Goal: Transaction & Acquisition: Book appointment/travel/reservation

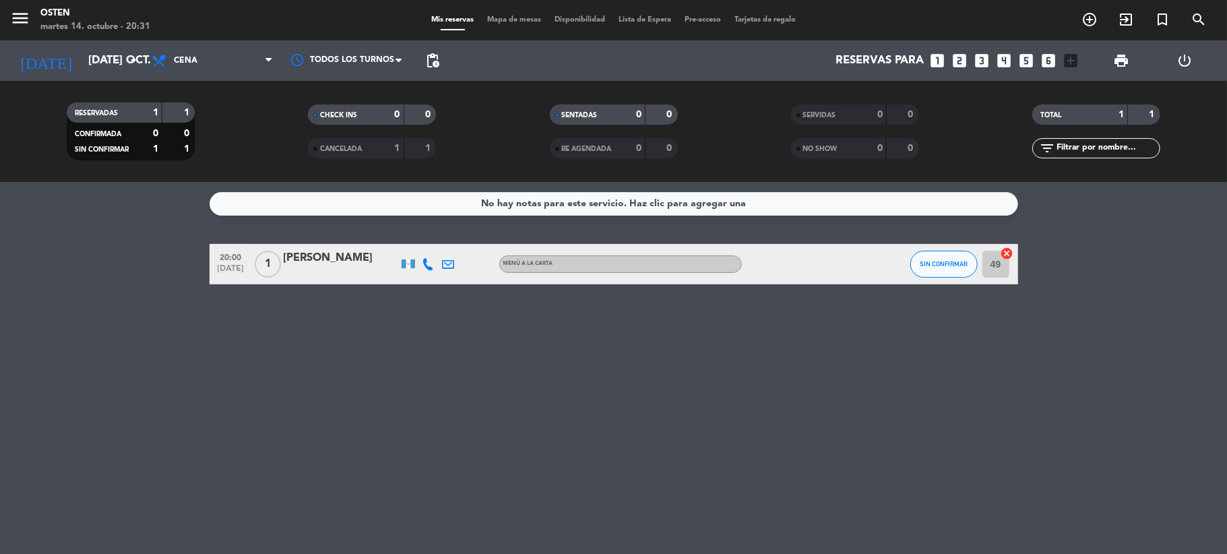
click at [981, 54] on icon "looks_3" at bounding box center [982, 61] width 18 height 18
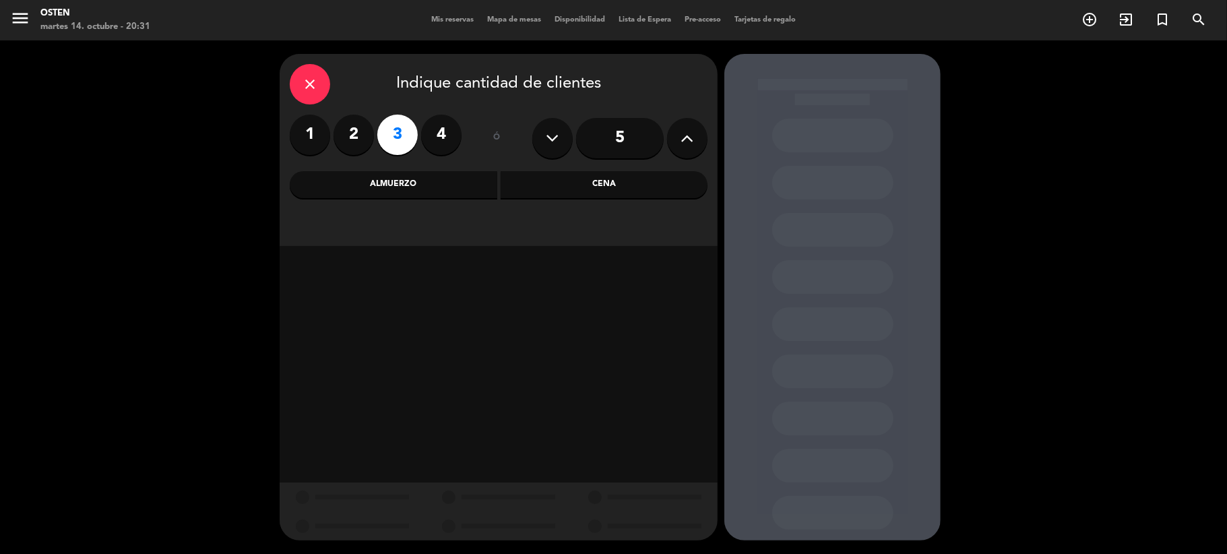
click at [605, 189] on div "Cena" at bounding box center [603, 184] width 207 height 27
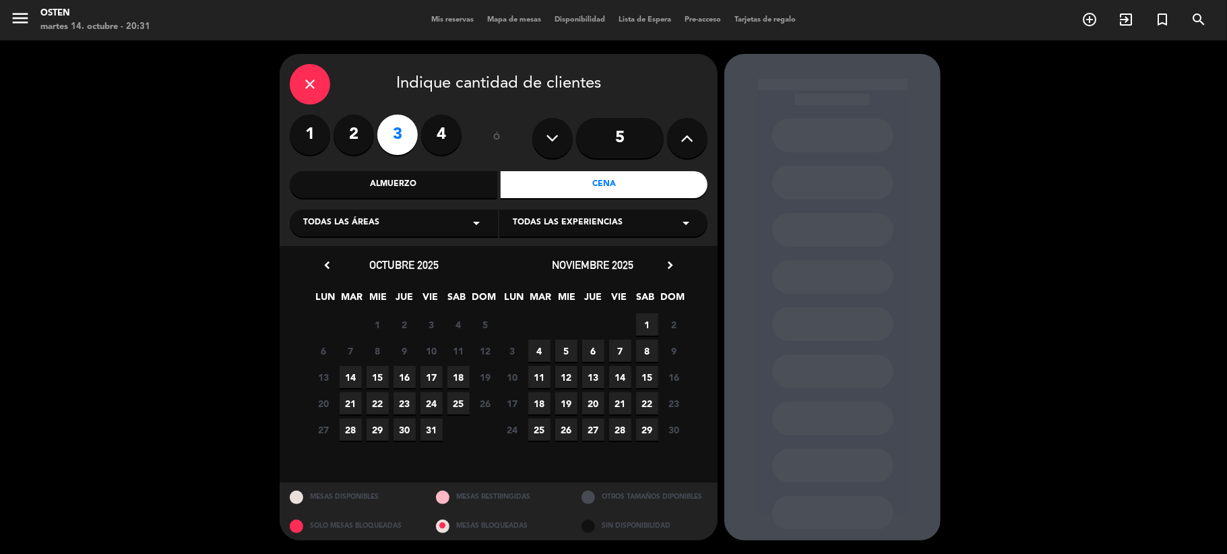
click at [346, 381] on span "14" at bounding box center [350, 377] width 22 height 22
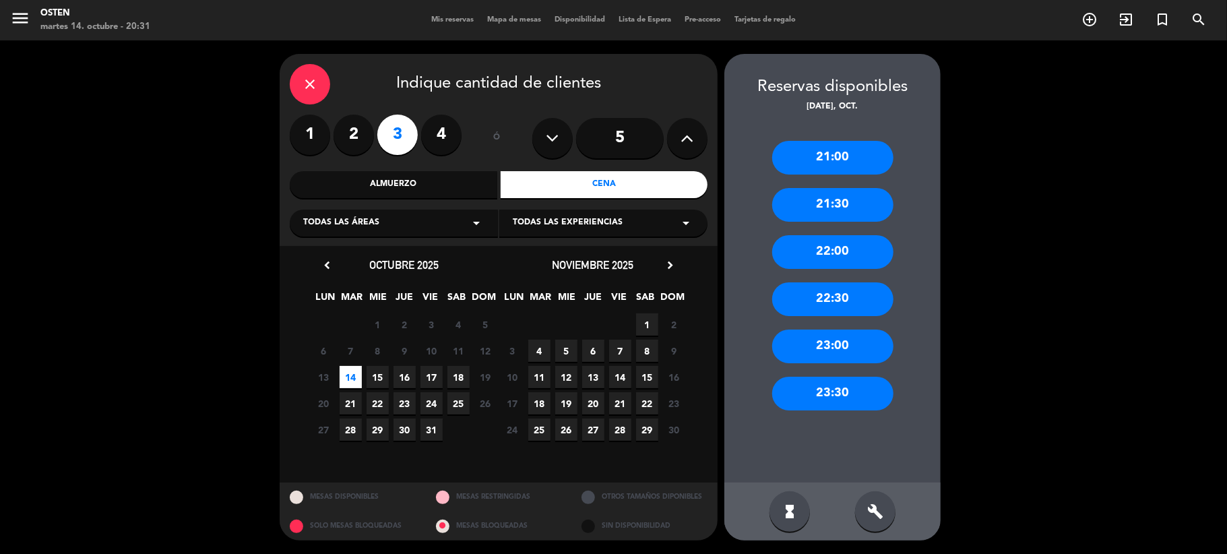
click at [860, 159] on div "21:00" at bounding box center [832, 158] width 121 height 34
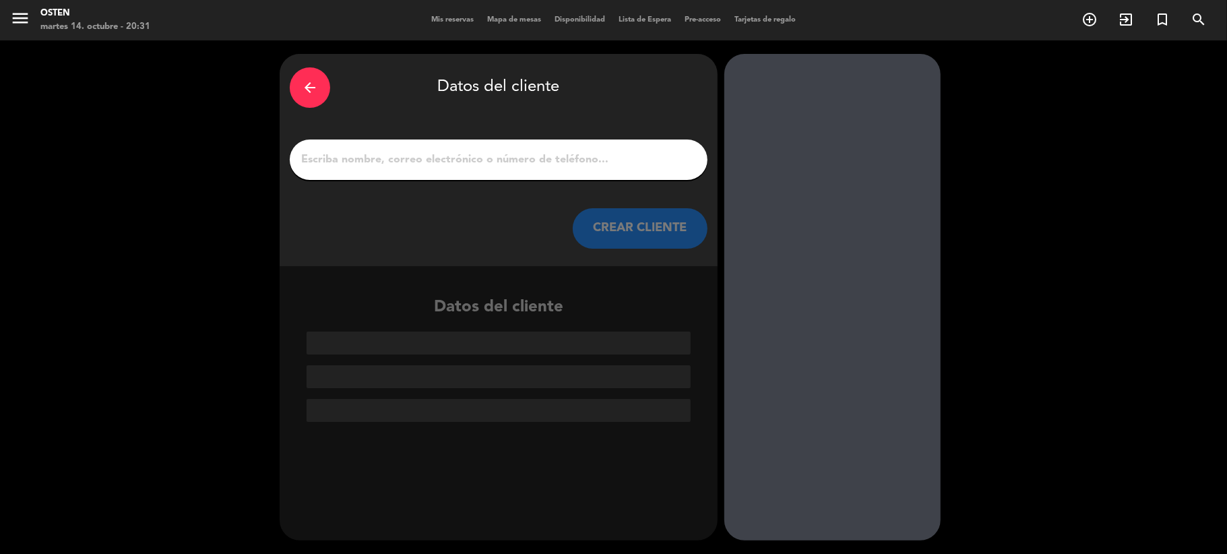
click at [539, 152] on input "1" at bounding box center [498, 159] width 397 height 19
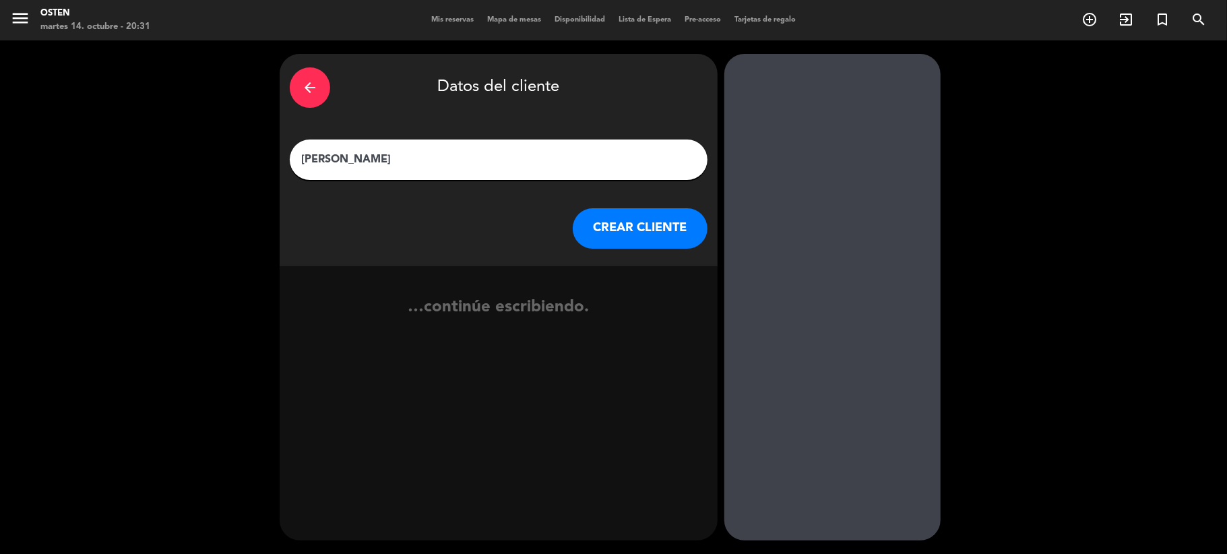
type input "[PERSON_NAME]"
click at [648, 224] on button "CREAR CLIENTE" at bounding box center [640, 228] width 135 height 40
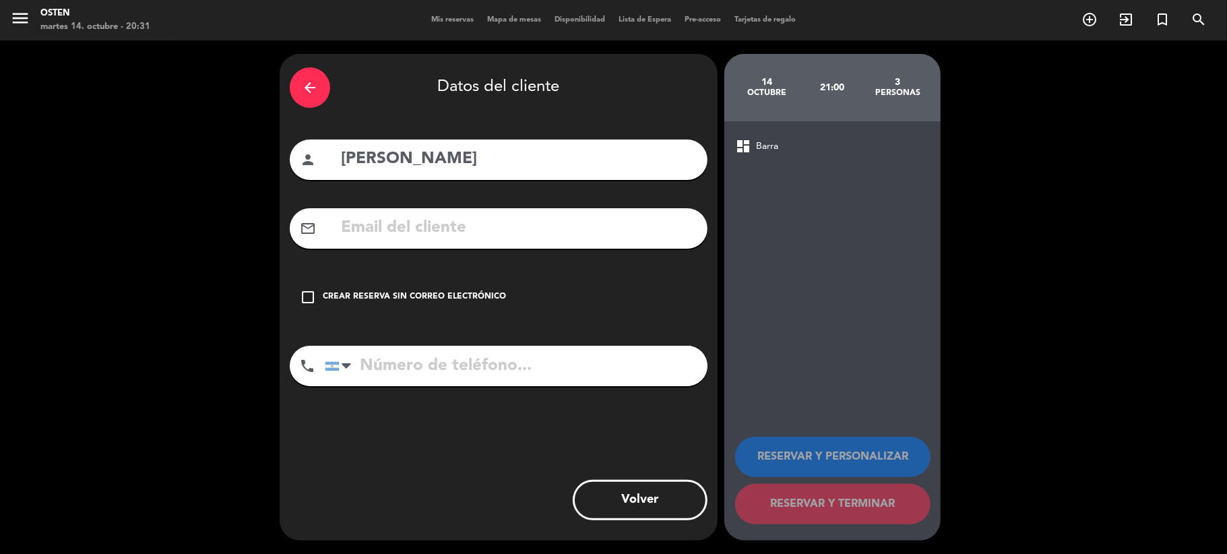
click at [348, 289] on div "check_box_outline_blank Crear reserva sin correo electrónico" at bounding box center [499, 297] width 418 height 40
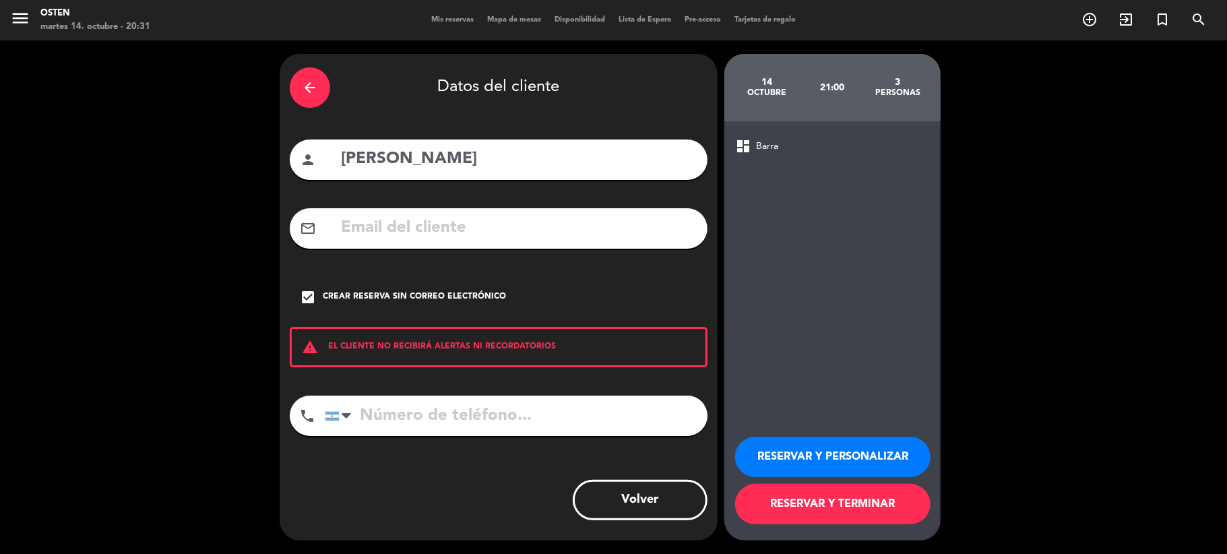
click at [886, 507] on button "RESERVAR Y TERMINAR" at bounding box center [832, 504] width 195 height 40
